Goal: Task Accomplishment & Management: Manage account settings

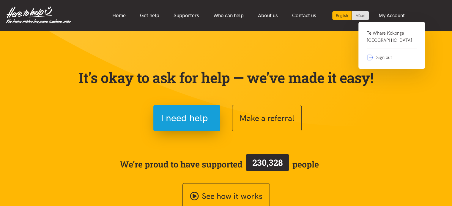
click at [384, 40] on link "Te Whare Kokonga [GEOGRAPHIC_DATA]" at bounding box center [392, 39] width 50 height 19
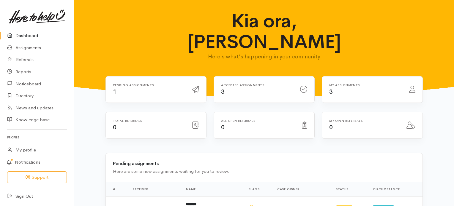
drag, startPoint x: 456, startPoint y: 54, endPoint x: 450, endPoint y: 49, distance: 7.0
click at [450, 49] on div "Kia ora, [PERSON_NAME] Here's what's happening in your community" at bounding box center [264, 49] width 380 height 98
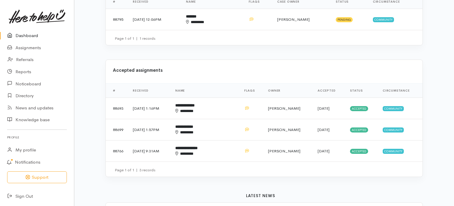
scroll to position [195, 0]
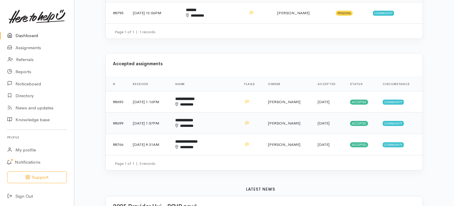
click at [193, 119] on b "**********" at bounding box center [184, 121] width 18 height 4
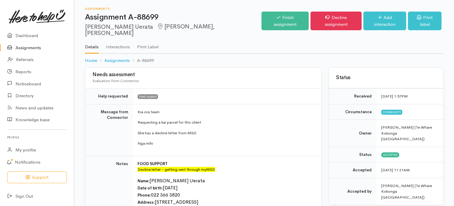
click at [439, 42] on ul "Details Interactions Print Label" at bounding box center [264, 45] width 358 height 17
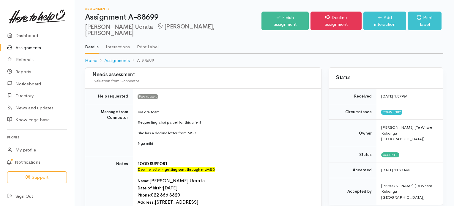
click at [31, 47] on link "Assignments" at bounding box center [37, 48] width 74 height 12
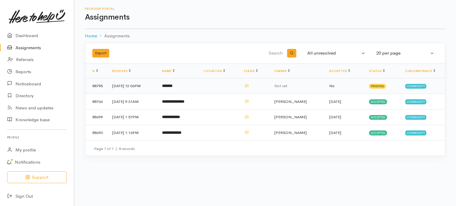
click at [173, 86] on b "*******" at bounding box center [167, 86] width 10 height 4
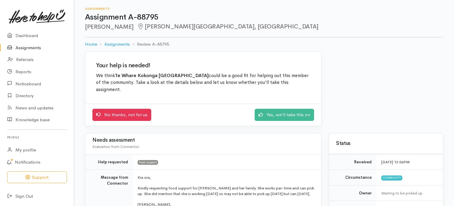
drag, startPoint x: 451, startPoint y: 77, endPoint x: 432, endPoint y: 48, distance: 34.3
click at [432, 48] on ol "Home Assignments Review A-88795" at bounding box center [264, 44] width 358 height 14
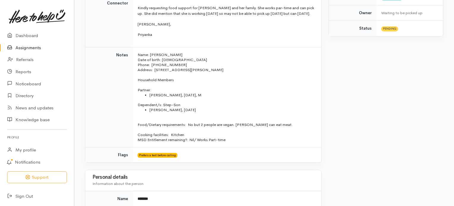
click at [27, 50] on link "Assignments" at bounding box center [37, 48] width 74 height 12
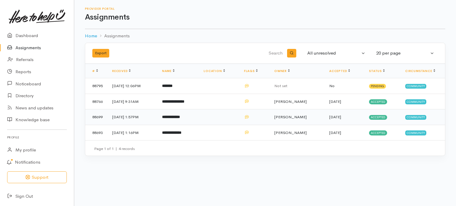
click at [180, 117] on b "**********" at bounding box center [171, 117] width 18 height 4
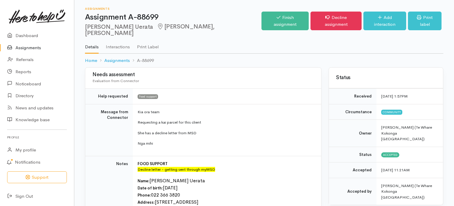
click at [23, 47] on link "Assignments" at bounding box center [37, 48] width 74 height 12
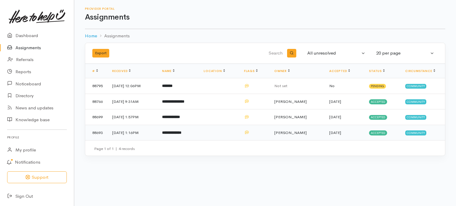
click at [177, 133] on b "**********" at bounding box center [171, 133] width 19 height 4
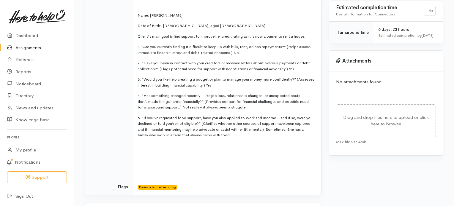
scroll to position [205, 0]
click at [30, 48] on link "Assignments" at bounding box center [37, 48] width 74 height 12
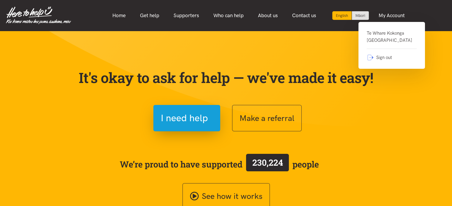
click at [388, 40] on link "Te Whare Kokonga [GEOGRAPHIC_DATA]" at bounding box center [392, 39] width 50 height 19
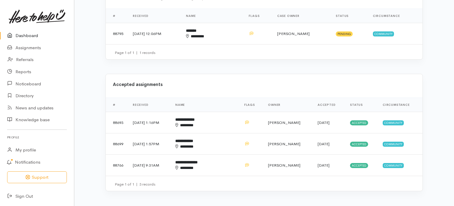
scroll to position [181, 0]
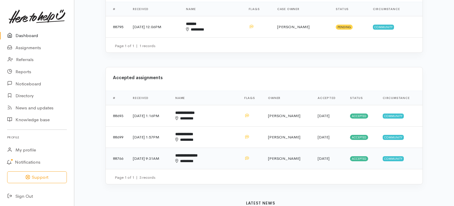
click at [198, 154] on b "**********" at bounding box center [186, 156] width 22 height 4
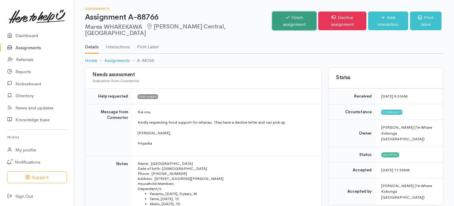
click at [274, 19] on link "Finish assignment" at bounding box center [294, 21] width 44 height 19
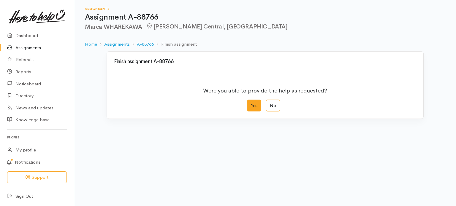
click at [253, 104] on label "Yes" at bounding box center [254, 106] width 14 height 12
click at [251, 104] on input "Yes" at bounding box center [249, 102] width 4 height 4
radio input "true"
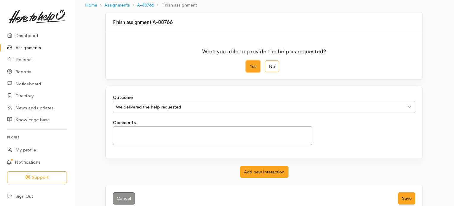
scroll to position [51, 0]
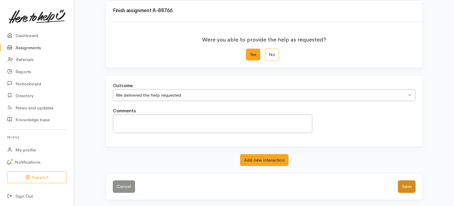
click at [406, 186] on button "Save" at bounding box center [406, 187] width 17 height 12
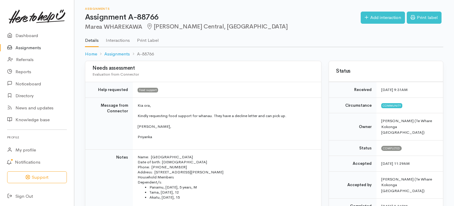
click at [29, 47] on link "Assignments" at bounding box center [37, 48] width 74 height 12
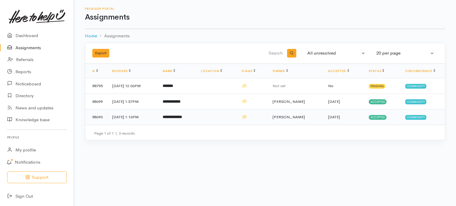
click at [137, 118] on td "11 Sep 2025, 1:16PM" at bounding box center [133, 117] width 50 height 15
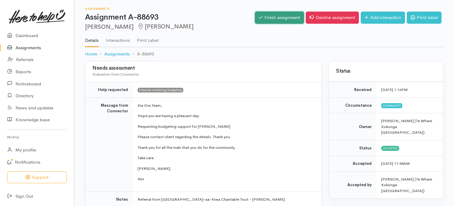
click at [283, 18] on link "Finish assignment" at bounding box center [279, 18] width 49 height 12
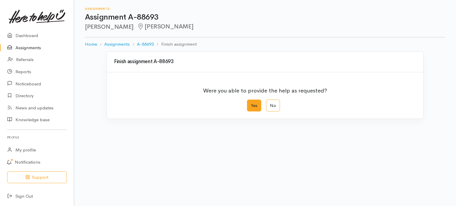
click at [252, 107] on label "Yes" at bounding box center [254, 106] width 14 height 12
click at [251, 104] on input "Yes" at bounding box center [249, 102] width 4 height 4
radio input "true"
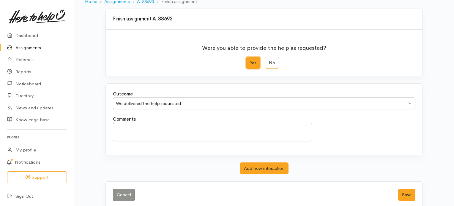
scroll to position [51, 0]
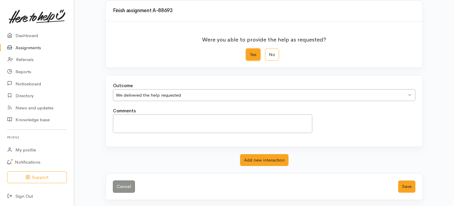
click at [408, 95] on div "We delivered the help requested We delivered the help requested" at bounding box center [264, 95] width 302 height 12
click at [407, 186] on button "Save" at bounding box center [406, 187] width 17 height 12
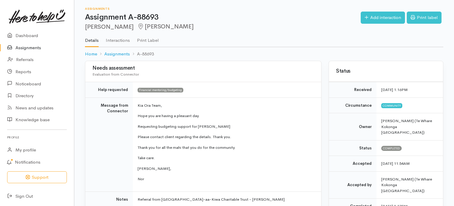
click at [23, 48] on link "Assignments" at bounding box center [37, 48] width 74 height 12
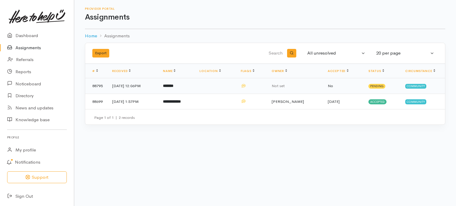
click at [150, 86] on td "15 Sep 2025, 12:06PM" at bounding box center [133, 86] width 51 height 16
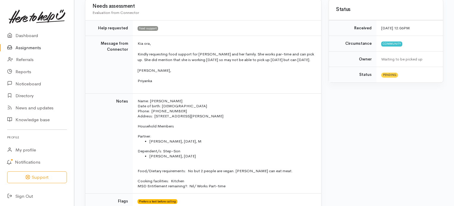
scroll to position [139, 0]
